Goal: Information Seeking & Learning: Find specific page/section

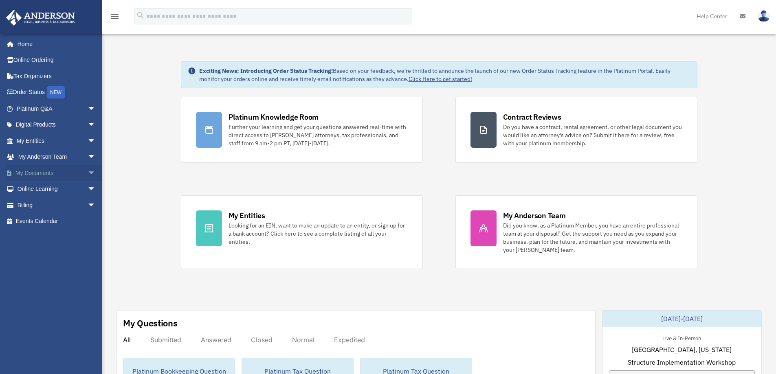
click at [88, 171] on span "arrow_drop_down" at bounding box center [96, 173] width 16 height 17
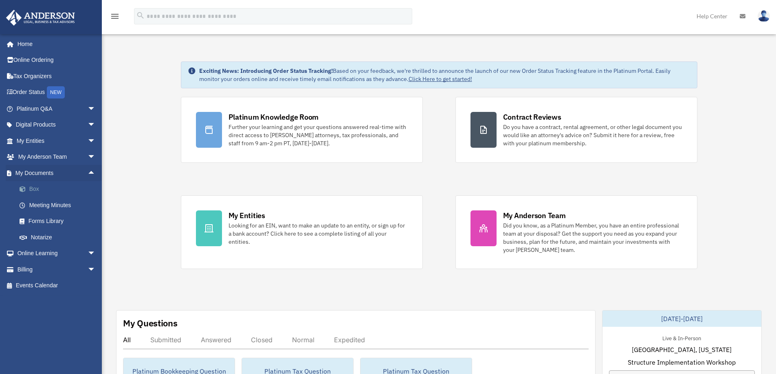
click at [64, 188] on link "Box" at bounding box center [59, 189] width 97 height 16
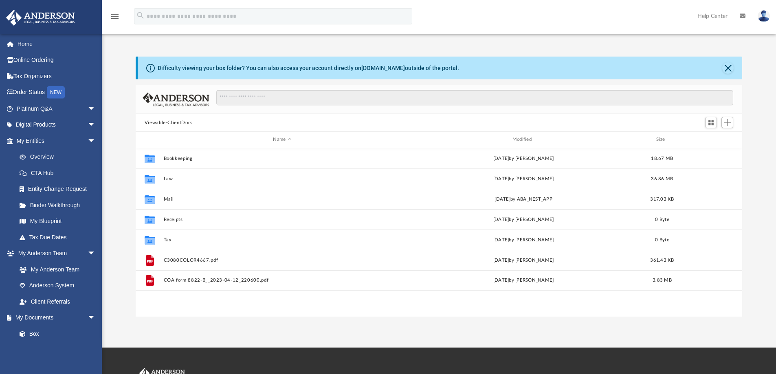
scroll to position [179, 600]
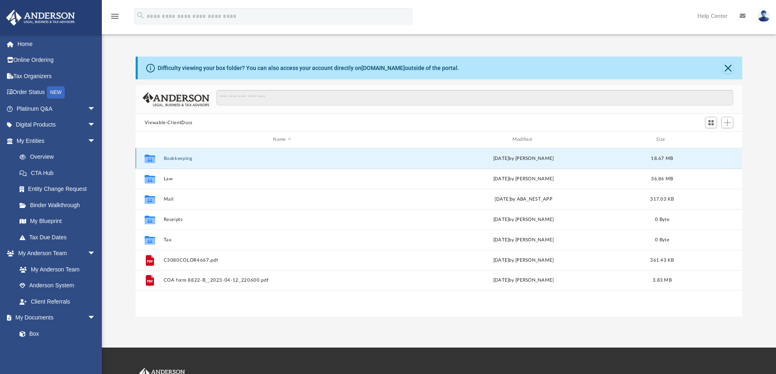
click at [183, 159] on button "Bookkeeping" at bounding box center [281, 158] width 237 height 5
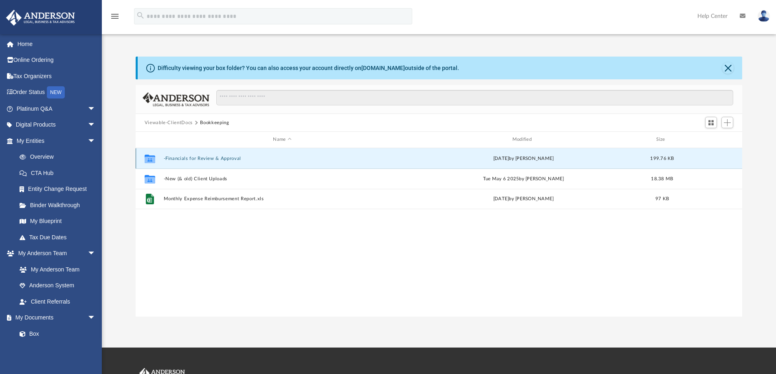
click at [238, 159] on button "-Financials for Review & Approval" at bounding box center [281, 158] width 237 height 5
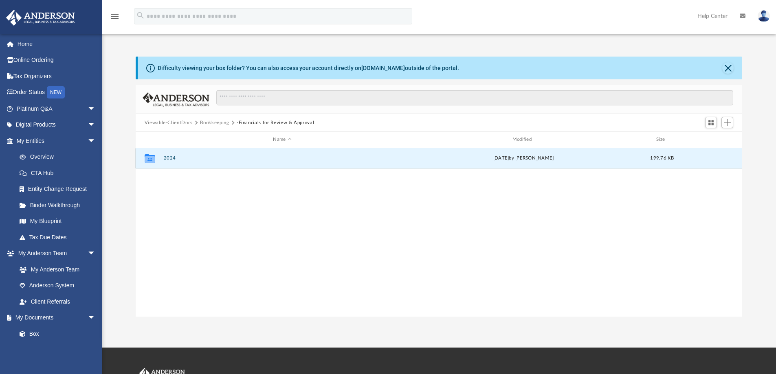
click at [238, 159] on button "2024" at bounding box center [281, 158] width 237 height 5
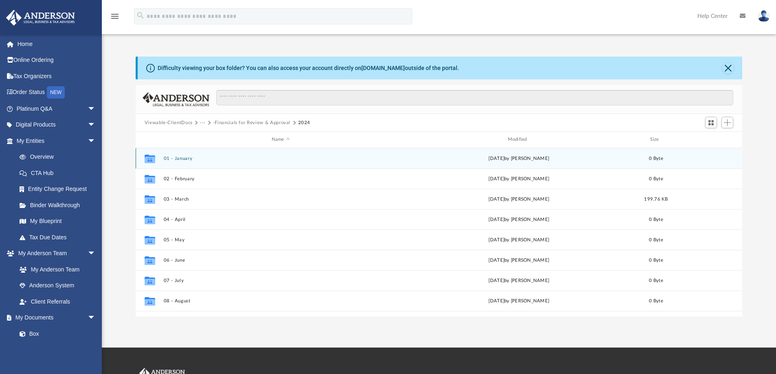
click at [238, 159] on button "01 - January" at bounding box center [280, 158] width 235 height 5
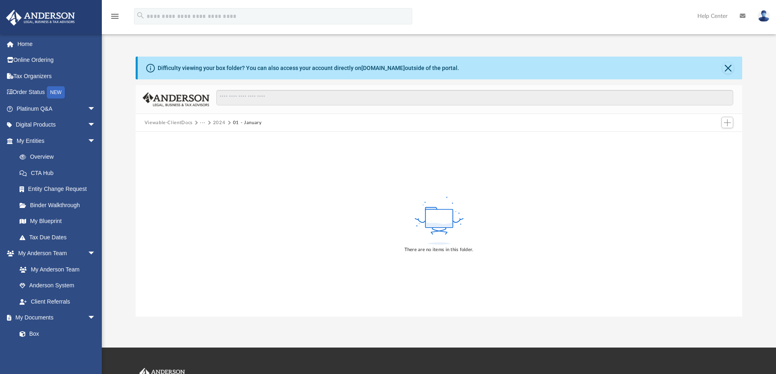
click at [247, 123] on button "01 - January" at bounding box center [247, 122] width 29 height 7
drag, startPoint x: 212, startPoint y: 124, endPoint x: 222, endPoint y: 124, distance: 9.8
click at [217, 124] on div "Viewable-ClientDocs ··· 2024 01 - January" at bounding box center [207, 122] width 124 height 7
click at [222, 124] on button "2024" at bounding box center [219, 122] width 13 height 7
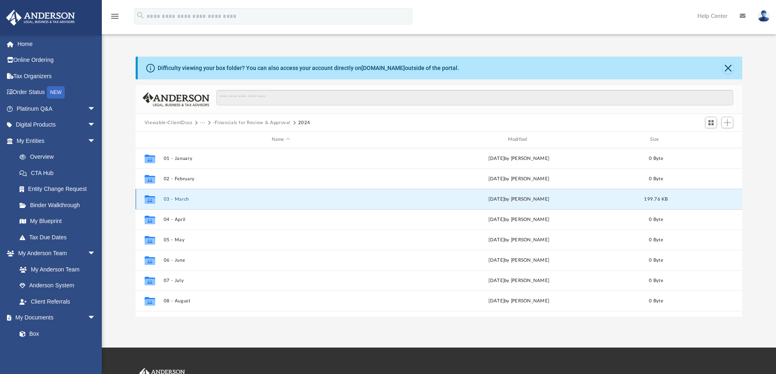
click at [209, 199] on button "03 - March" at bounding box center [280, 199] width 235 height 5
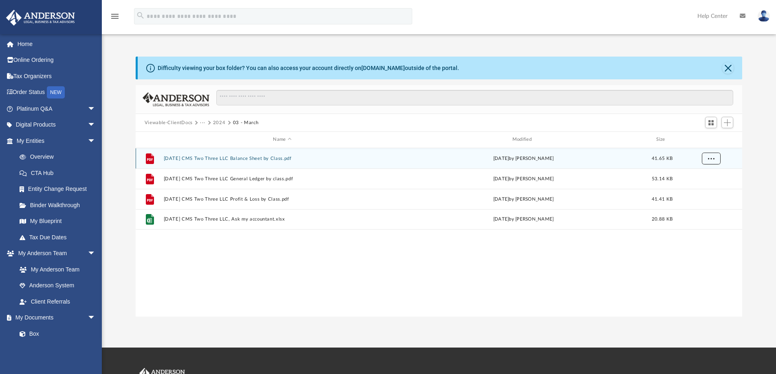
click at [711, 160] on span "More options" at bounding box center [710, 158] width 7 height 4
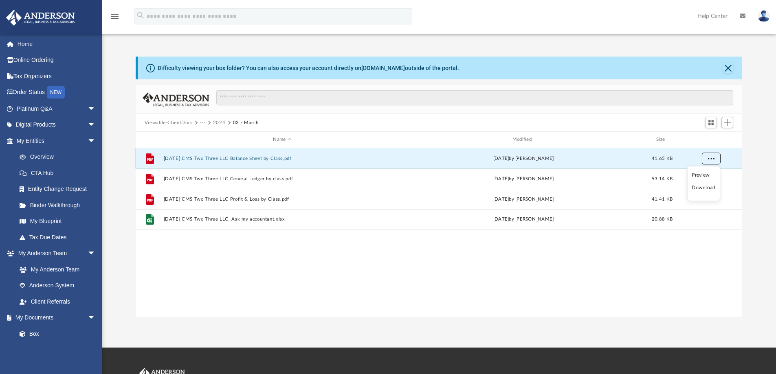
click at [711, 160] on span "More options" at bounding box center [710, 158] width 7 height 4
click at [703, 175] on li "Preview" at bounding box center [703, 175] width 24 height 9
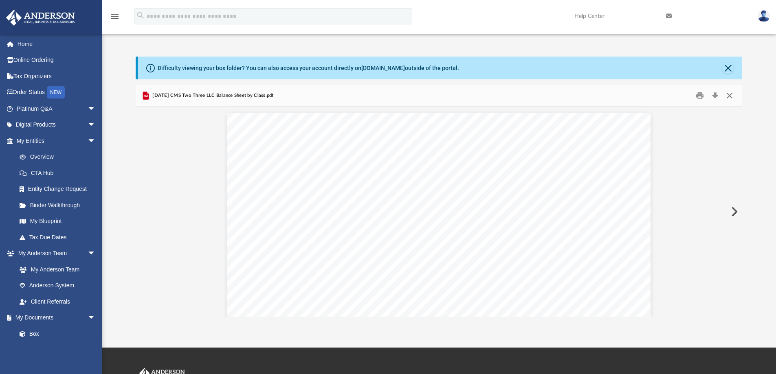
click at [731, 96] on button "Close" at bounding box center [729, 96] width 15 height 13
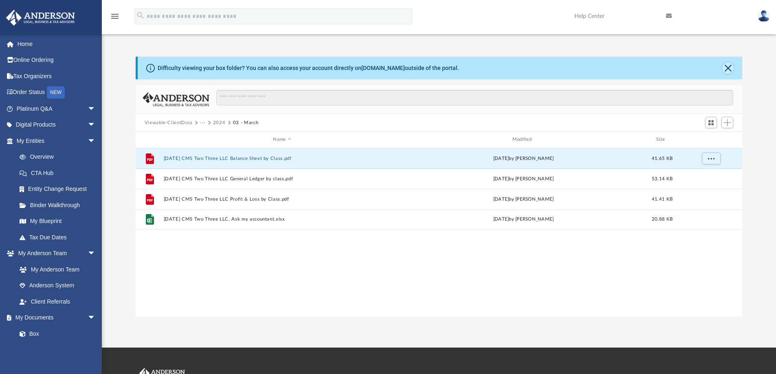
click at [729, 71] on button "Close" at bounding box center [727, 67] width 11 height 11
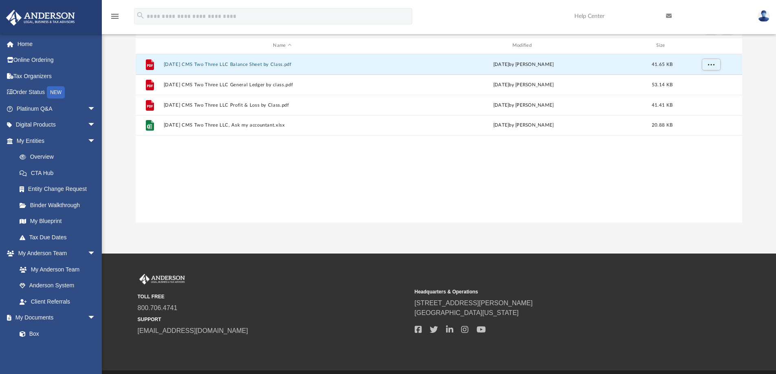
scroll to position [0, 0]
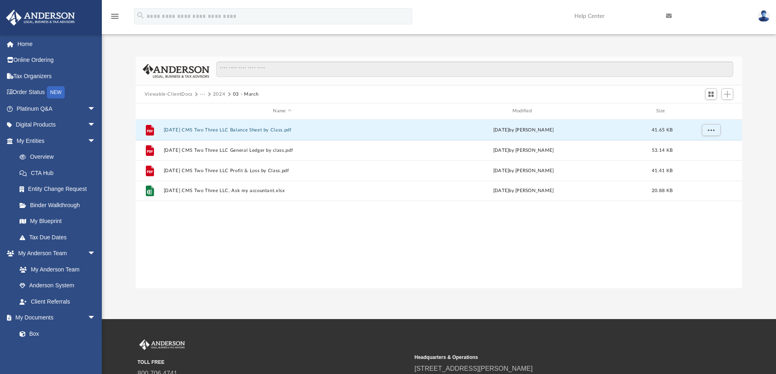
click at [217, 95] on button "2024" at bounding box center [219, 94] width 13 height 7
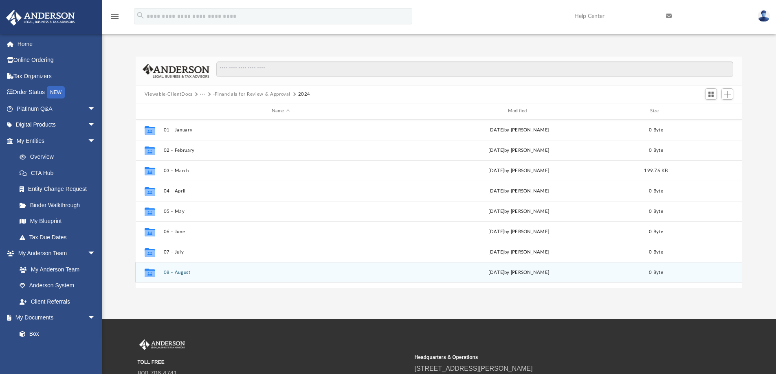
click at [176, 271] on button "08 - August" at bounding box center [280, 272] width 235 height 5
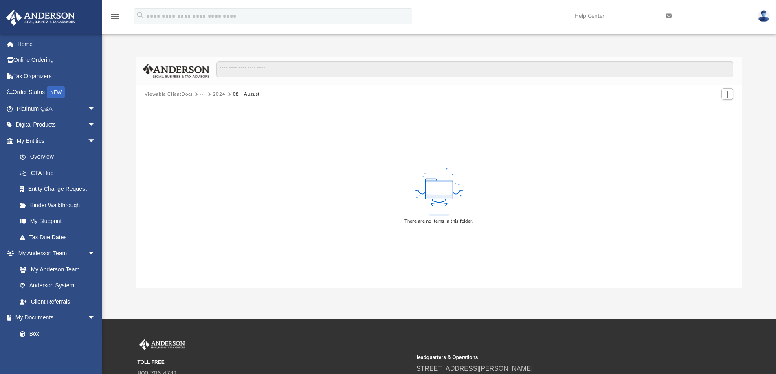
click at [179, 93] on button "Viewable-ClientDocs" at bounding box center [169, 94] width 48 height 7
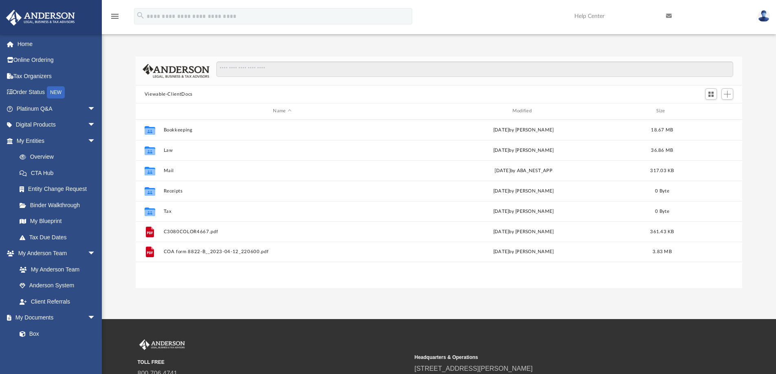
scroll to position [179, 600]
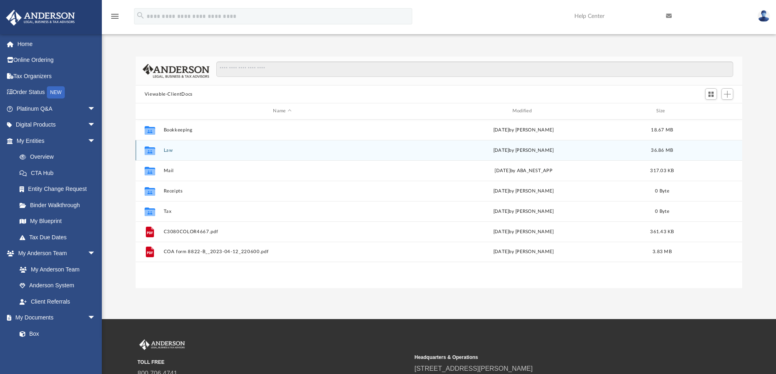
click at [186, 149] on button "Law" at bounding box center [281, 150] width 237 height 5
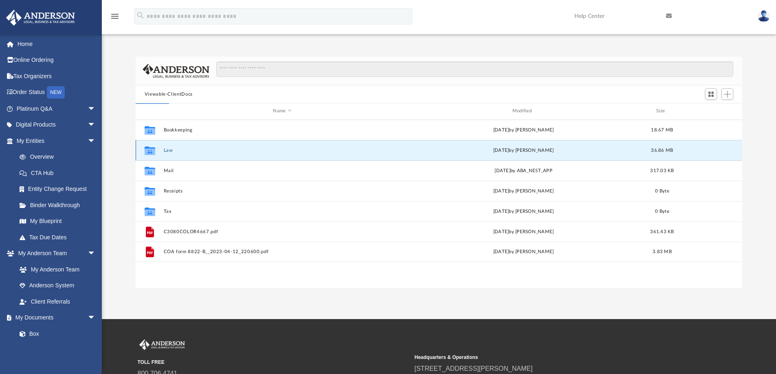
click at [186, 149] on button "Law" at bounding box center [281, 150] width 237 height 5
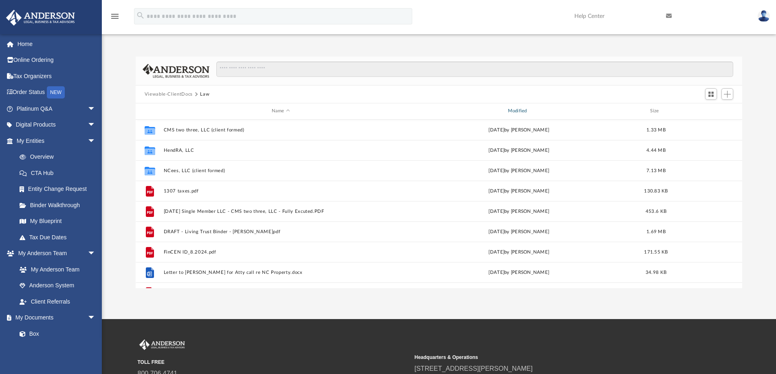
click at [517, 110] on div "Modified" at bounding box center [518, 111] width 235 height 7
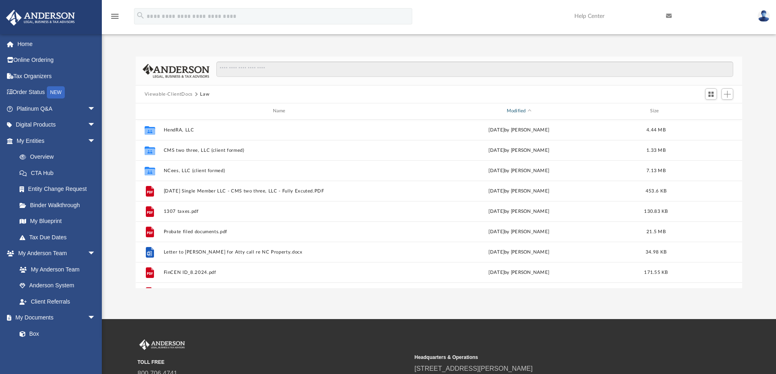
click at [517, 110] on div "Modified" at bounding box center [518, 111] width 235 height 7
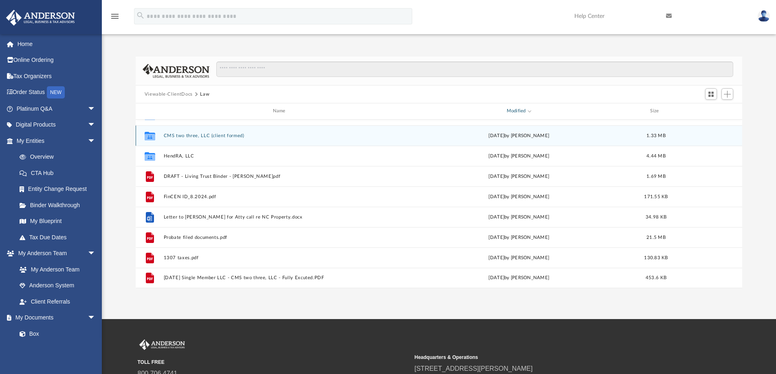
scroll to position [0, 0]
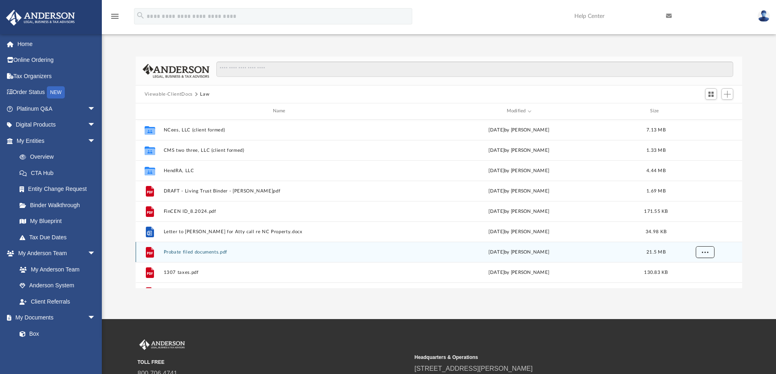
click at [705, 252] on span "More options" at bounding box center [704, 252] width 7 height 4
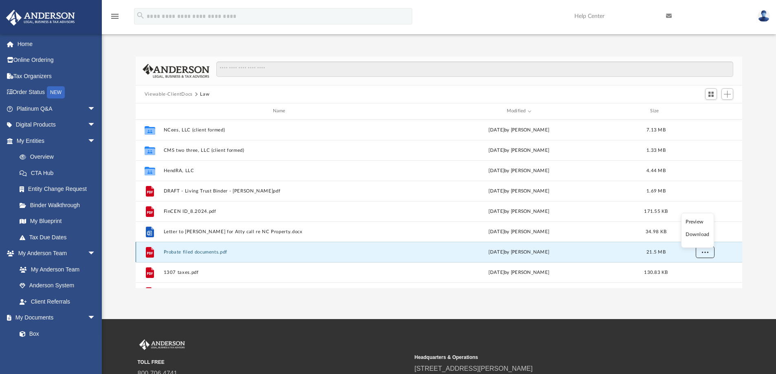
click at [706, 252] on span "More options" at bounding box center [704, 252] width 7 height 4
click at [179, 93] on button "Viewable-ClientDocs" at bounding box center [169, 94] width 48 height 7
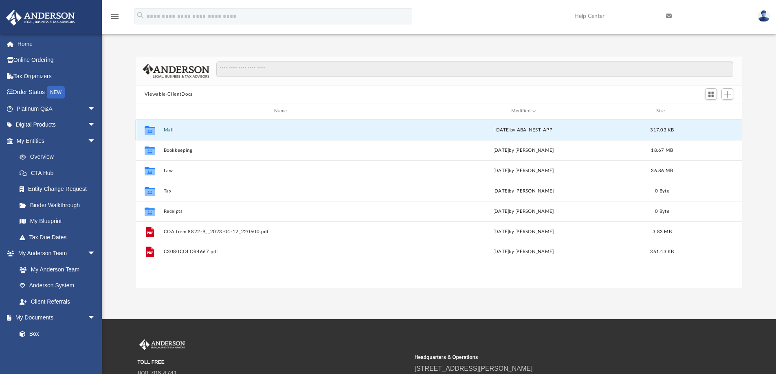
click at [244, 128] on button "Mail" at bounding box center [281, 129] width 237 height 5
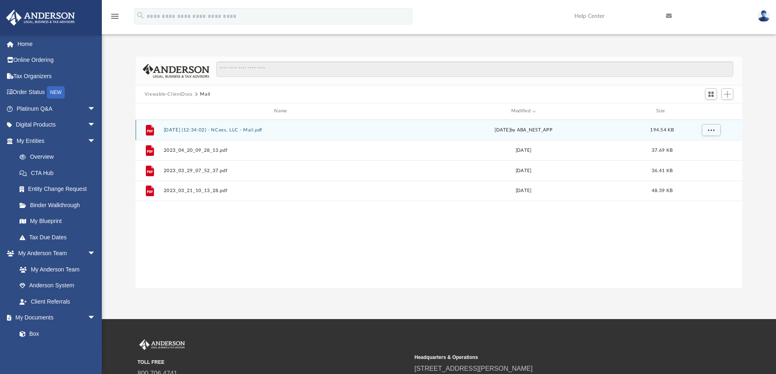
click at [350, 134] on div "File [DATE] (12:34:02) - NCees, LLC - Mail.pdf [DATE] by ABA_NEST_APP 194.54 KB" at bounding box center [439, 130] width 607 height 20
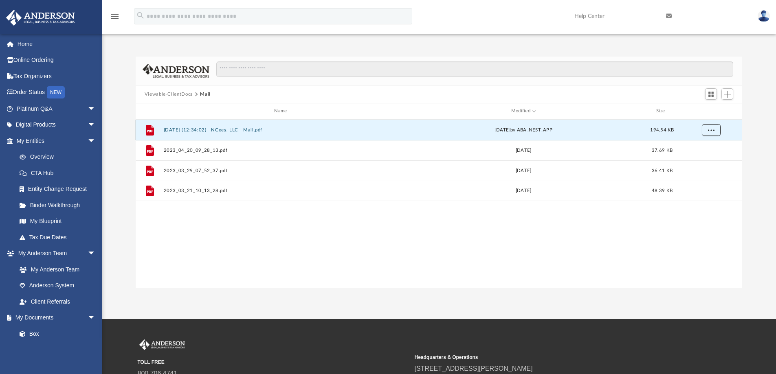
click at [715, 131] on button "More options" at bounding box center [710, 130] width 19 height 12
click at [706, 147] on li "Preview" at bounding box center [703, 147] width 24 height 9
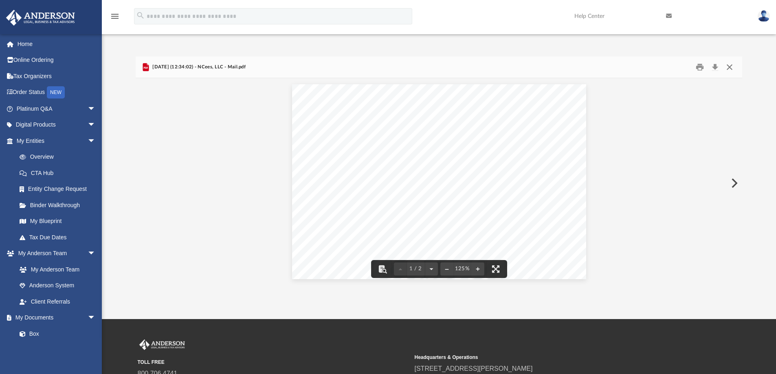
click at [729, 65] on button "Close" at bounding box center [729, 67] width 15 height 13
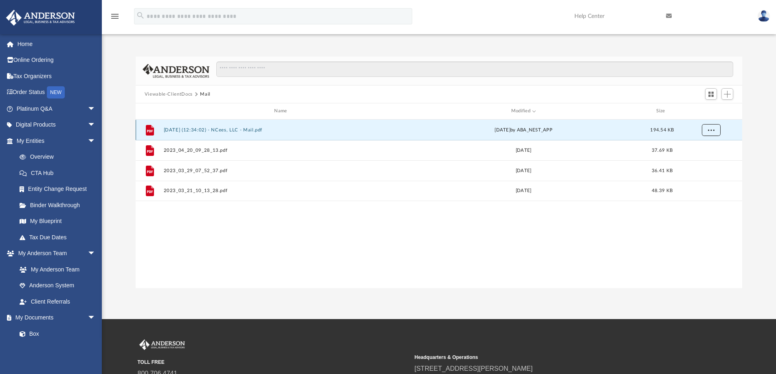
click at [712, 129] on span "More options" at bounding box center [710, 129] width 7 height 4
click at [355, 129] on button "[DATE] (12:34:02) - NCees, LLC - Mail.pdf" at bounding box center [281, 129] width 237 height 5
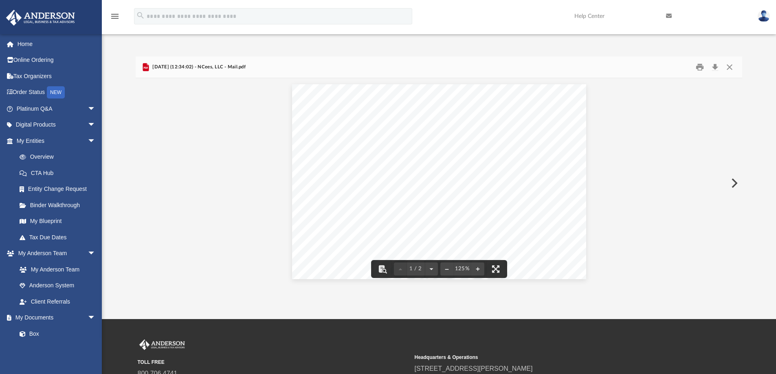
drag, startPoint x: 257, startPoint y: 68, endPoint x: 179, endPoint y: 71, distance: 77.4
click at [178, 70] on div "[DATE] (12:34:02) - NCees, LLC - Mail.pdf" at bounding box center [439, 68] width 607 height 22
click at [186, 90] on div "Document Viewer" at bounding box center [439, 285] width 607 height 415
drag, startPoint x: 233, startPoint y: 99, endPoint x: 237, endPoint y: 98, distance: 4.2
click at [235, 99] on div "Document Viewer" at bounding box center [439, 285] width 607 height 415
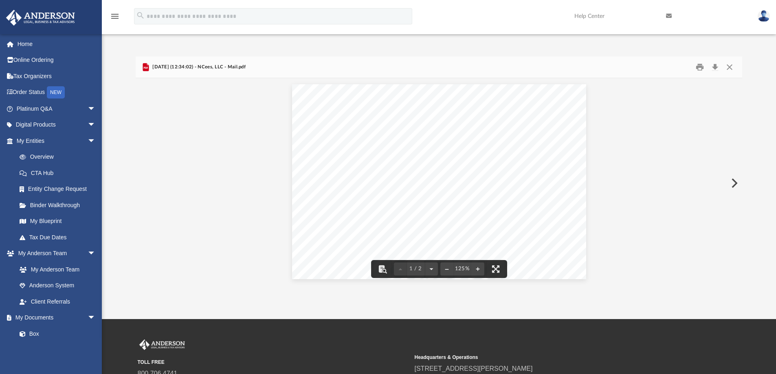
click at [680, 116] on div "Document Viewer" at bounding box center [439, 285] width 607 height 415
click at [228, 240] on div "Document Viewer" at bounding box center [439, 163] width 607 height 415
click at [187, 126] on div "Document Viewer" at bounding box center [439, 163] width 607 height 415
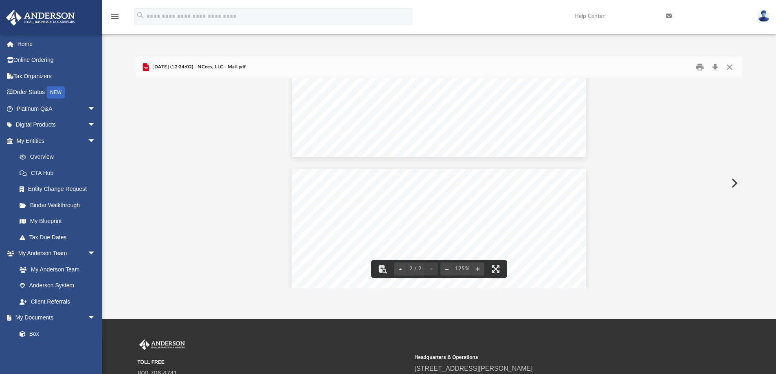
click at [155, 68] on span "[DATE] (12:34:02) - NCees, LLC - Mail.pdf" at bounding box center [198, 67] width 95 height 7
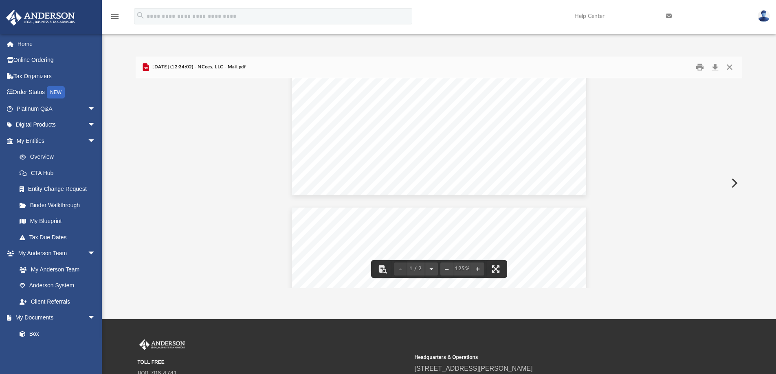
scroll to position [0, 0]
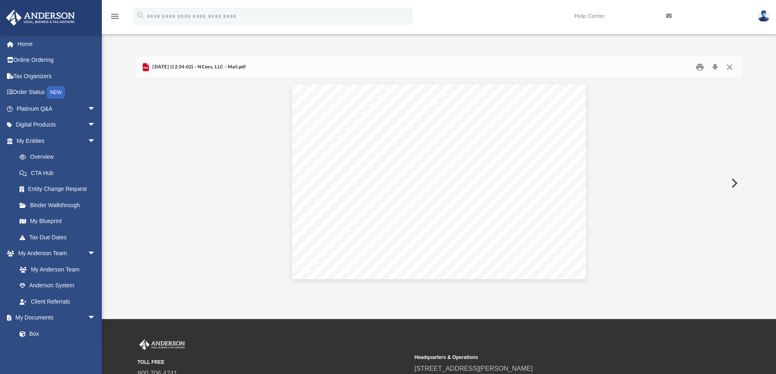
drag, startPoint x: 259, startPoint y: 68, endPoint x: 273, endPoint y: 59, distance: 16.6
click at [273, 59] on div "[DATE] (12:34:02) - NCees, LLC - Mail.pdf" at bounding box center [439, 68] width 607 height 22
drag, startPoint x: 143, startPoint y: 67, endPoint x: 130, endPoint y: 52, distance: 19.9
click at [130, 52] on div "Difficulty viewing your box folder? You can also access your account directly o…" at bounding box center [439, 164] width 674 height 249
